Goal: Information Seeking & Learning: Find specific fact

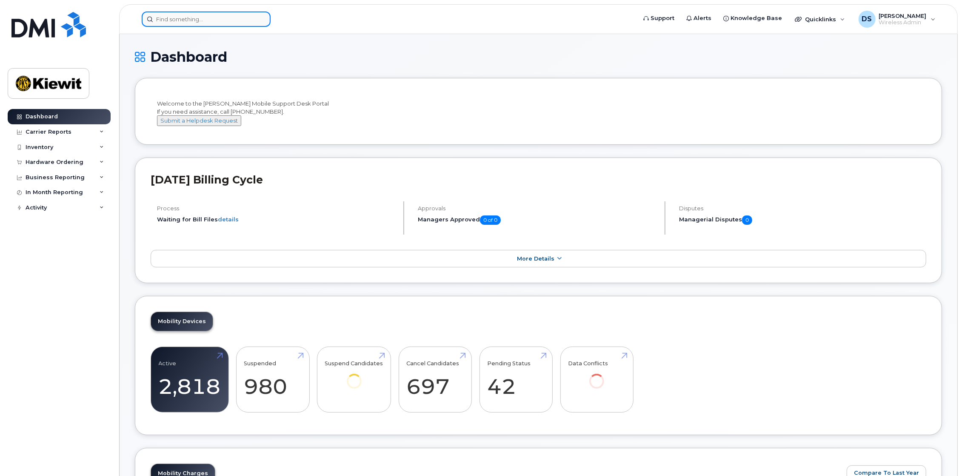
click at [218, 19] on input at bounding box center [206, 18] width 129 height 15
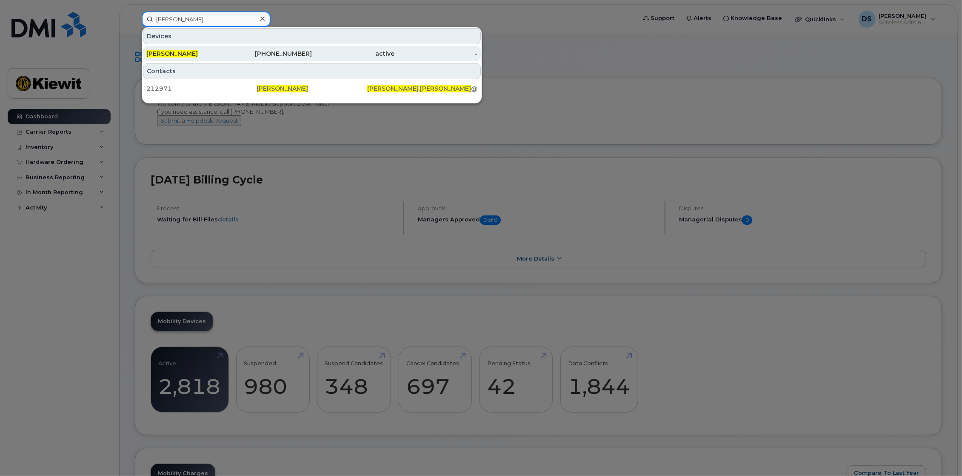
type input "darin shaw"
click at [198, 54] on div "[PERSON_NAME]" at bounding box center [187, 53] width 83 height 9
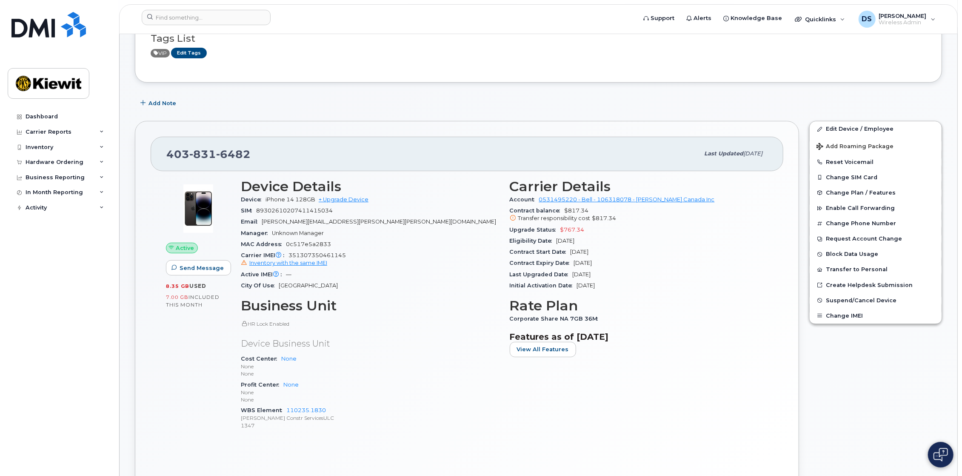
scroll to position [94, 0]
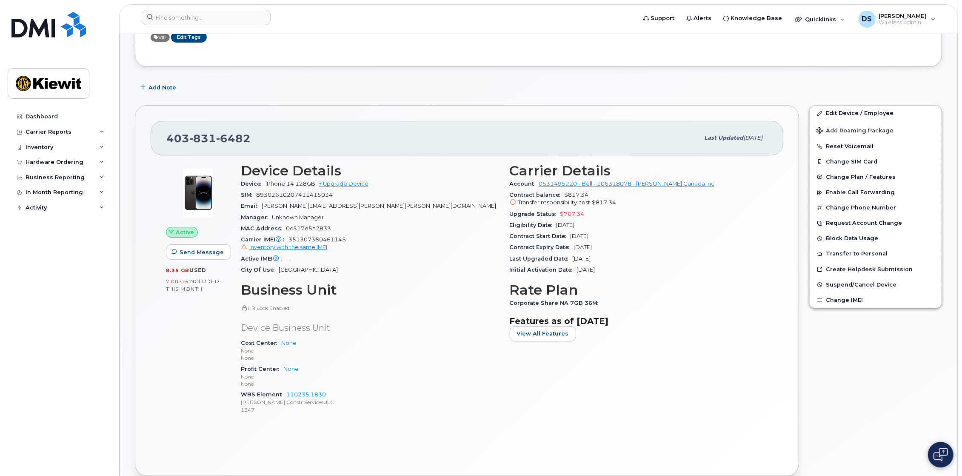
drag, startPoint x: 505, startPoint y: 222, endPoint x: 615, endPoint y: 225, distance: 109.8
click at [615, 225] on div "Carrier Details Account 0531495220 - Bell - 106318078 - Kiewit Canada Inc Contr…" at bounding box center [639, 292] width 269 height 269
drag, startPoint x: 538, startPoint y: 245, endPoint x: 633, endPoint y: 248, distance: 94.9
click at [632, 248] on div "Carrier Details Account 0531495220 - Bell - 106318078 - Kiewit Canada Inc Contr…" at bounding box center [639, 292] width 269 height 269
drag, startPoint x: 633, startPoint y: 248, endPoint x: 655, endPoint y: 268, distance: 30.7
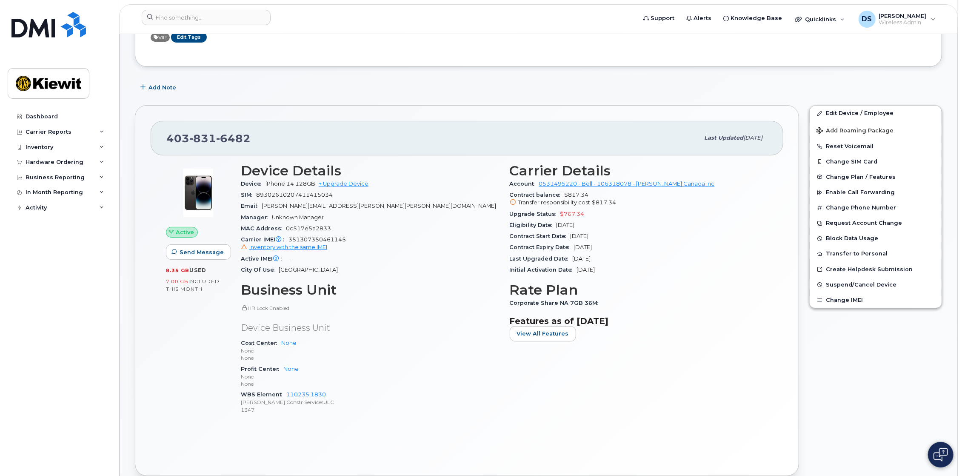
click at [655, 268] on div "Initial Activation Date Apr 06, 2018" at bounding box center [639, 269] width 259 height 11
click at [305, 246] on span "Inventory with the same IMEI" at bounding box center [288, 247] width 78 height 6
drag, startPoint x: 543, startPoint y: 193, endPoint x: 631, endPoint y: 194, distance: 87.2
click at [628, 194] on div "Contract balance $817.34 Transfer responsibility cost $817.34" at bounding box center [639, 198] width 259 height 19
drag, startPoint x: 631, startPoint y: 194, endPoint x: 665, endPoint y: 203, distance: 35.8
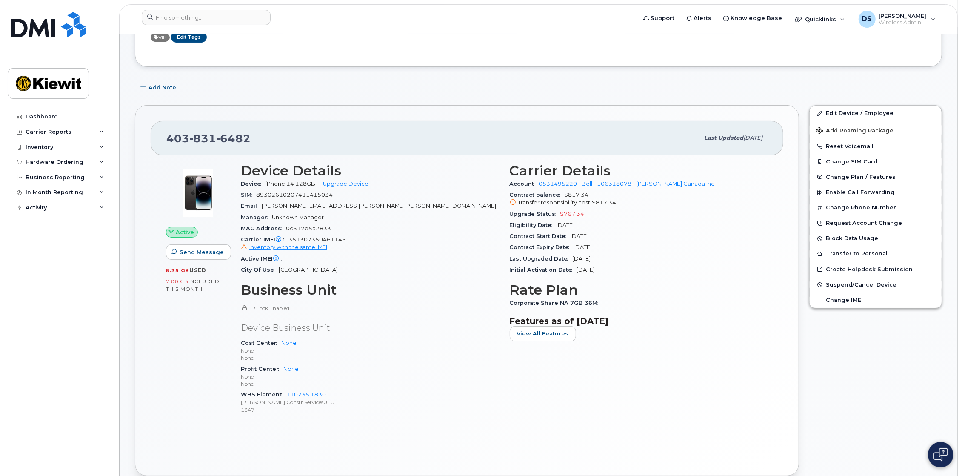
click at [665, 203] on div "Transfer responsibility cost $817.34" at bounding box center [639, 203] width 259 height 8
drag, startPoint x: 685, startPoint y: 214, endPoint x: 564, endPoint y: 203, distance: 121.8
click at [684, 214] on div "Upgrade Status $767.34" at bounding box center [639, 213] width 259 height 11
click at [513, 201] on icon at bounding box center [513, 203] width 6 height 6
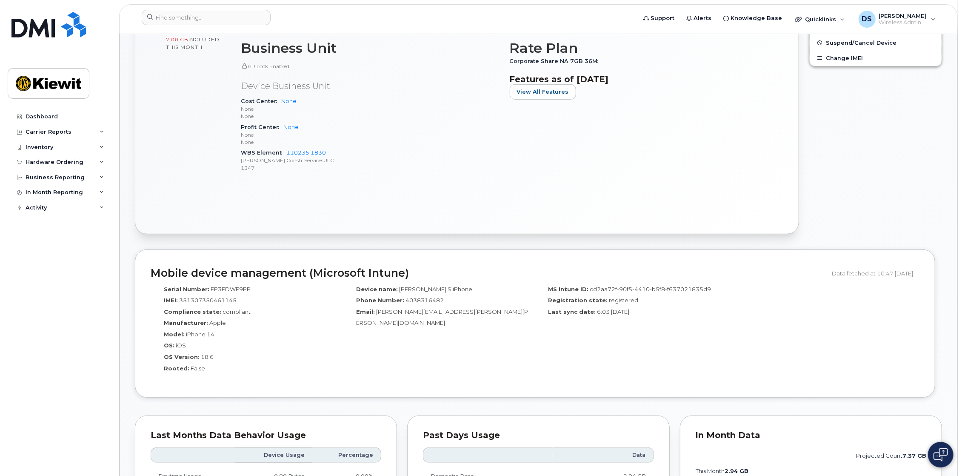
scroll to position [314, 0]
